Goal: Check status: Check status

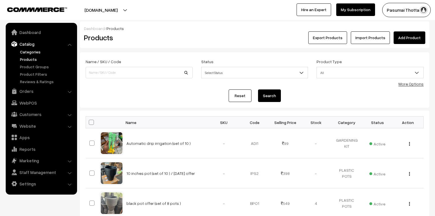
scroll to position [2812, 0]
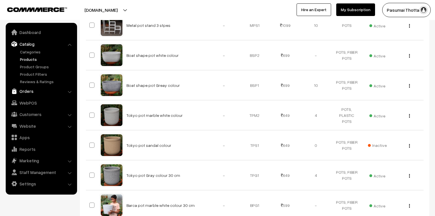
click at [28, 89] on link "Orders" at bounding box center [41, 91] width 68 height 10
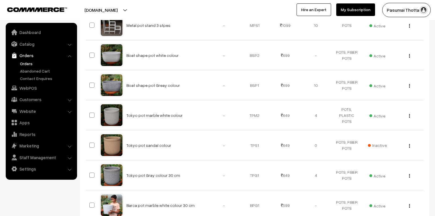
click at [31, 64] on link "Orders" at bounding box center [47, 63] width 56 height 6
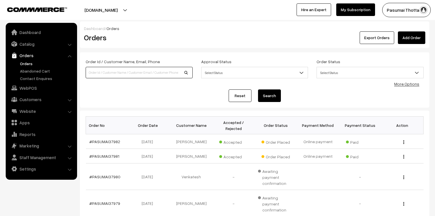
click at [90, 72] on input at bounding box center [139, 72] width 107 height 11
type input "37969"
click at [258, 89] on button "Search" at bounding box center [269, 95] width 23 height 13
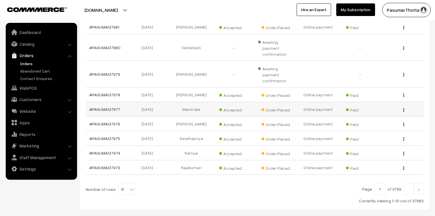
scroll to position [137, 0]
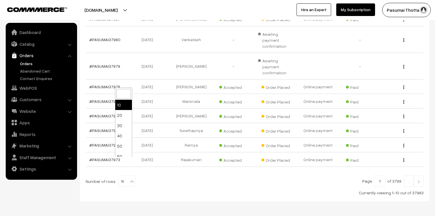
click at [129, 178] on b at bounding box center [132, 181] width 6 height 6
select select "50"
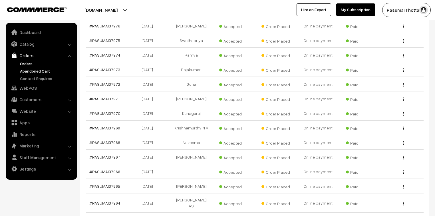
scroll to position [205, 0]
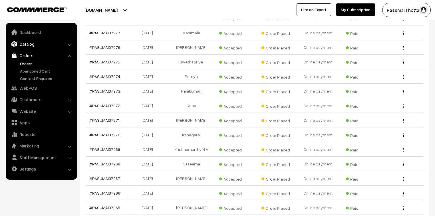
click at [24, 42] on link "Catalog" at bounding box center [41, 44] width 68 height 10
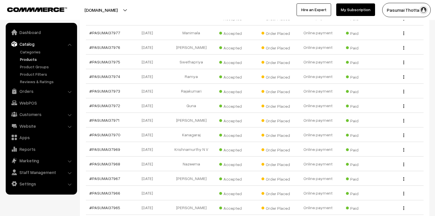
click at [26, 60] on link "Products" at bounding box center [47, 59] width 56 height 6
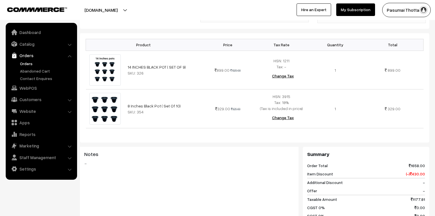
scroll to position [160, 0]
